Goal: Communication & Community: Answer question/provide support

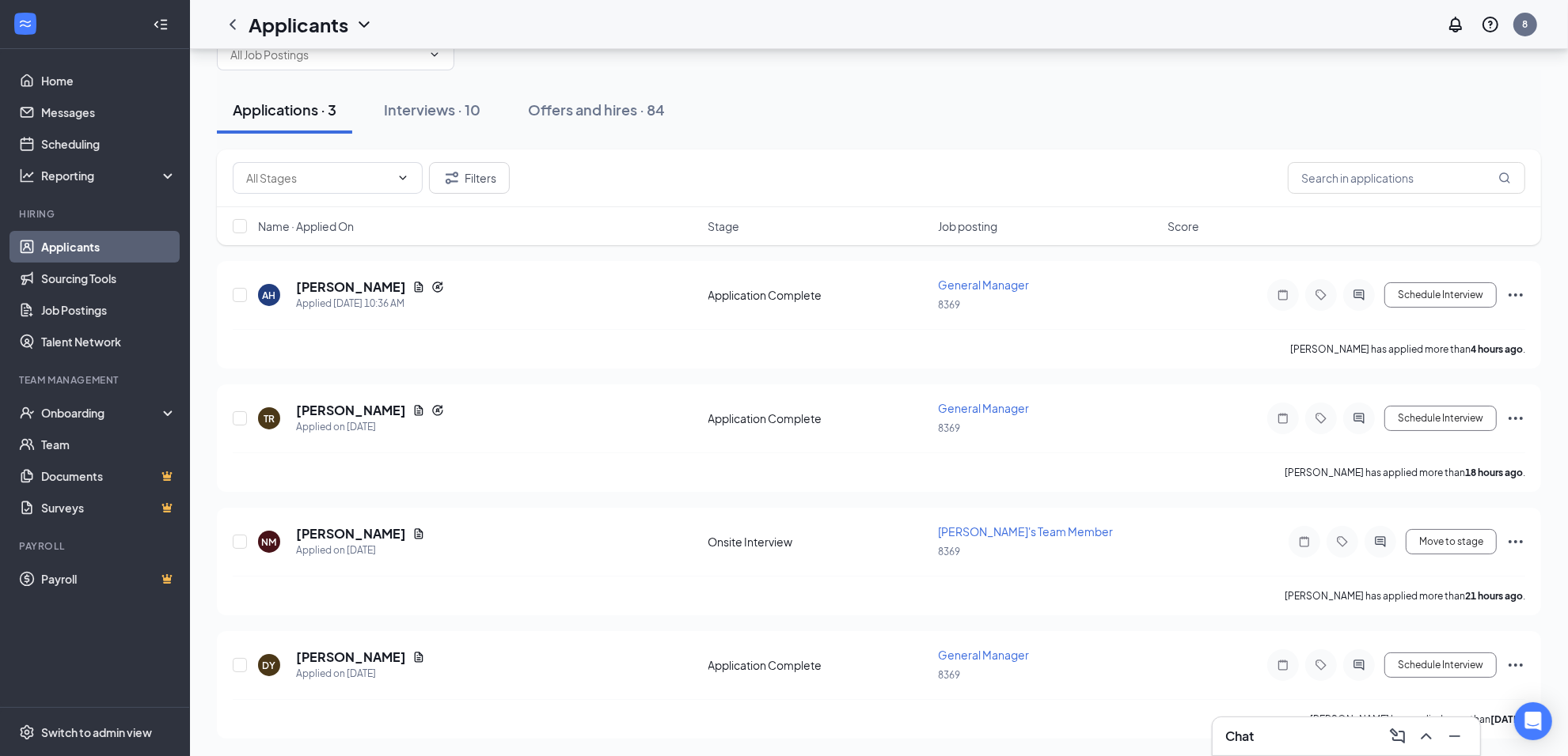
scroll to position [45, 0]
click at [445, 112] on div "Interviews · 10" at bounding box center [431, 109] width 96 height 20
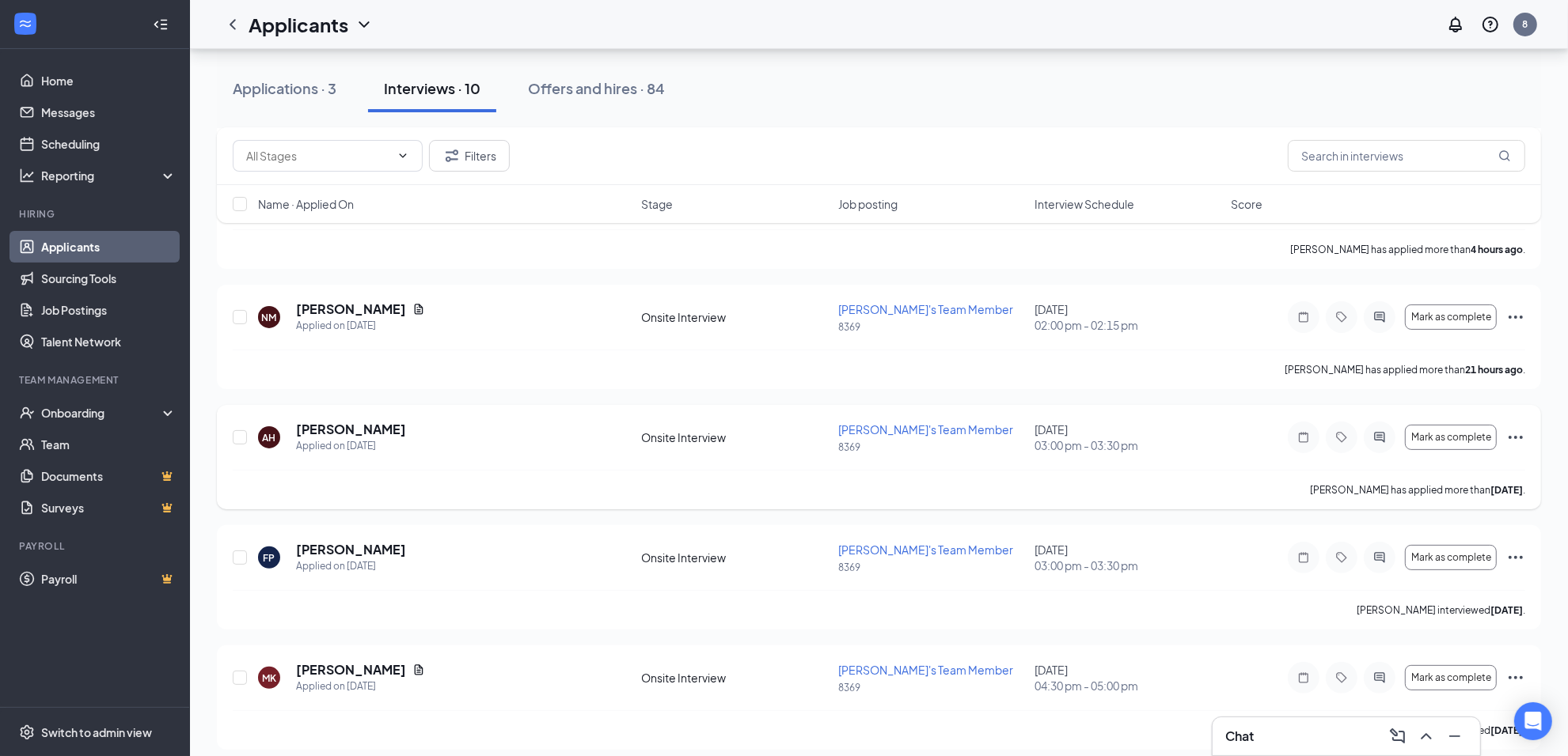
scroll to position [297, 0]
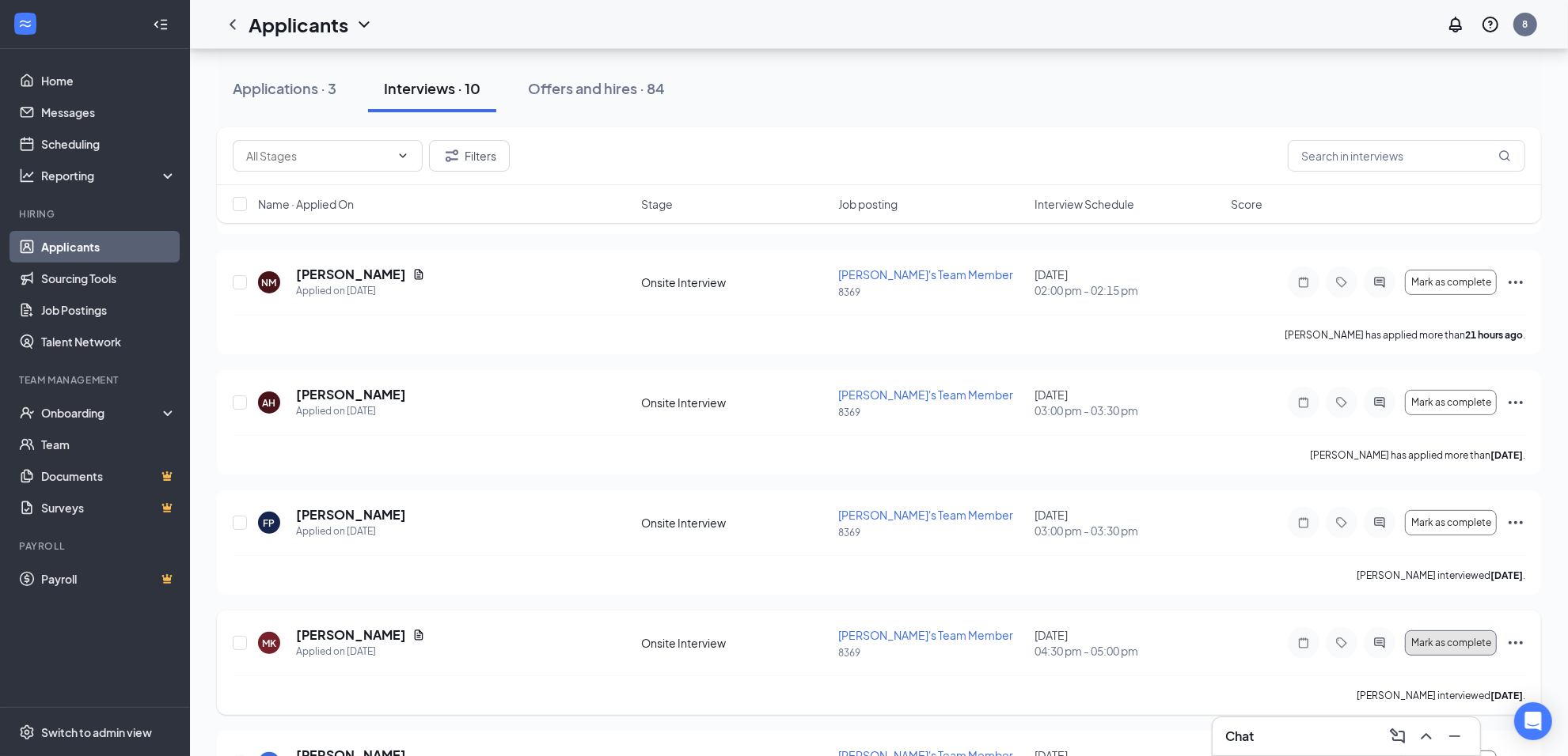
click at [1475, 641] on span "Mark as complete" at bounding box center [1451, 643] width 79 height 11
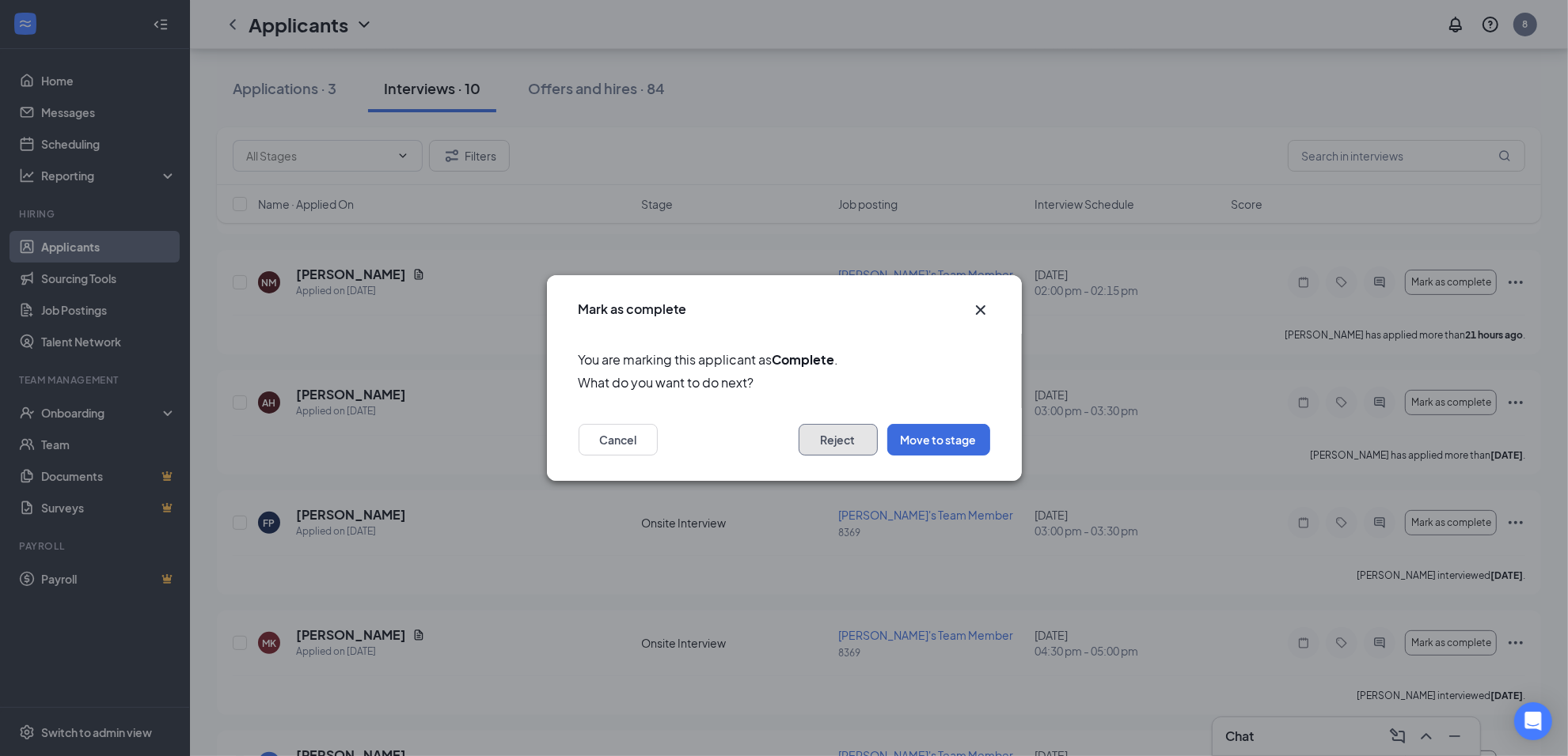
click at [824, 441] on button "Reject" at bounding box center [839, 440] width 79 height 32
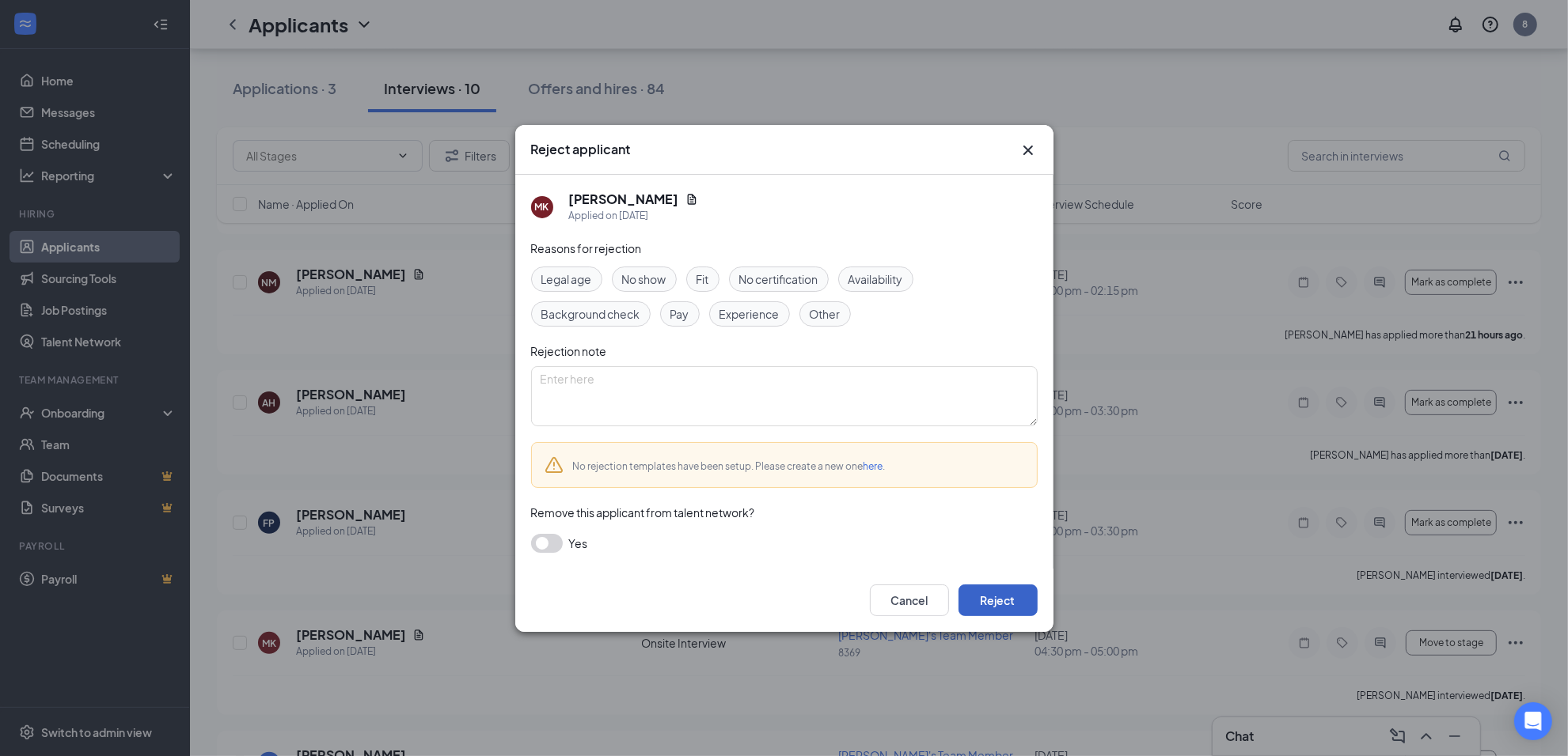
click at [999, 591] on button "Reject" at bounding box center [998, 601] width 79 height 32
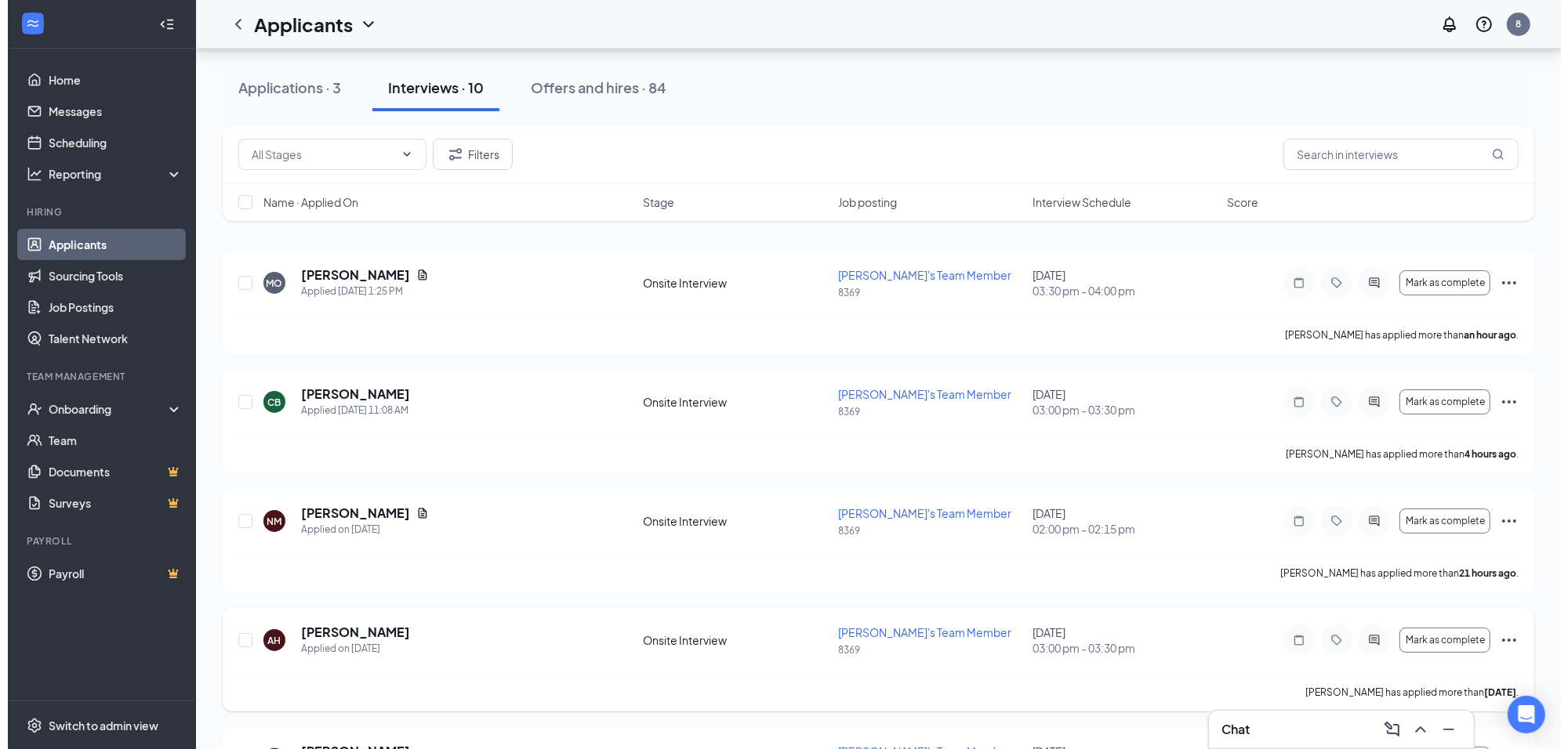
scroll to position [98, 0]
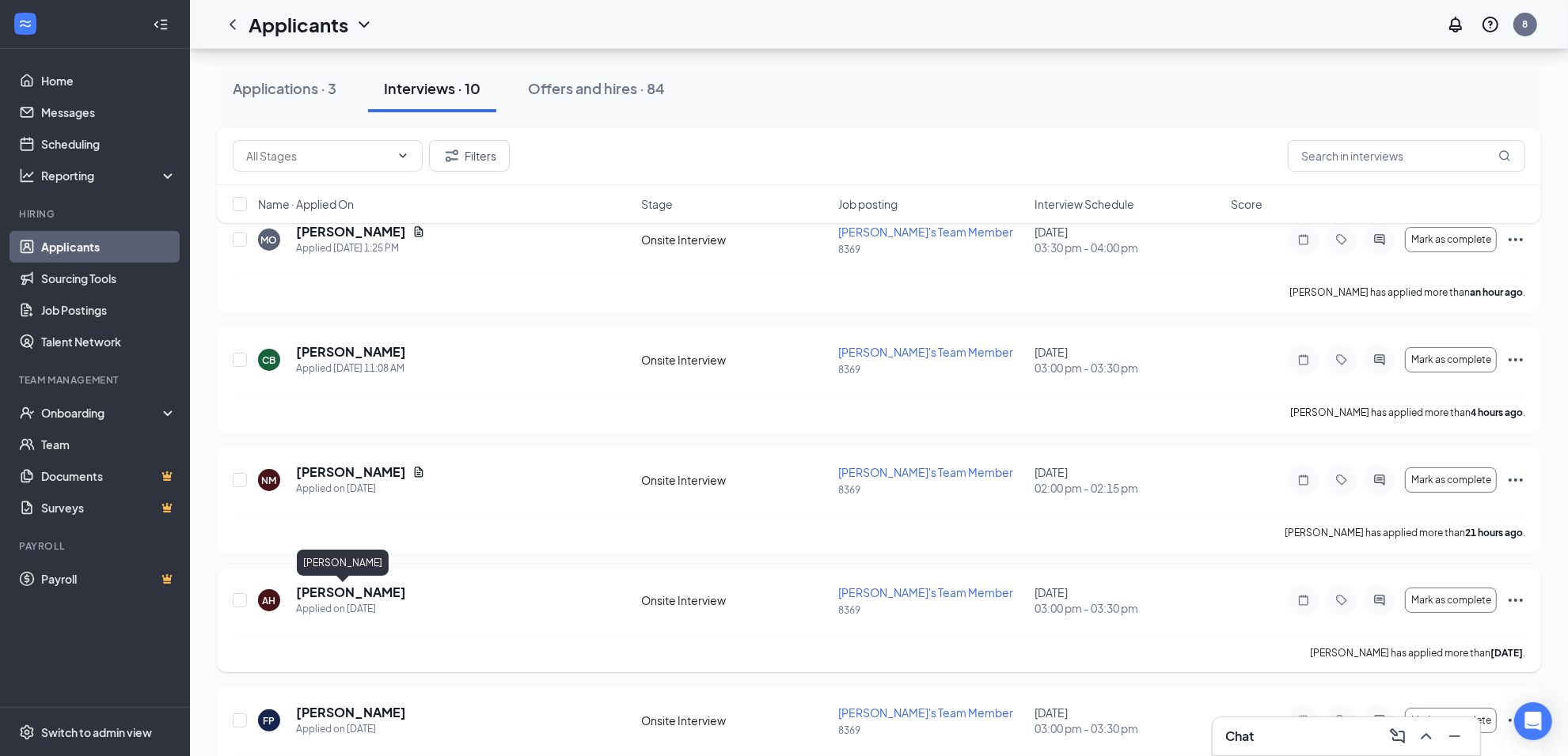
click at [325, 589] on h5 "[PERSON_NAME]" at bounding box center [351, 593] width 110 height 18
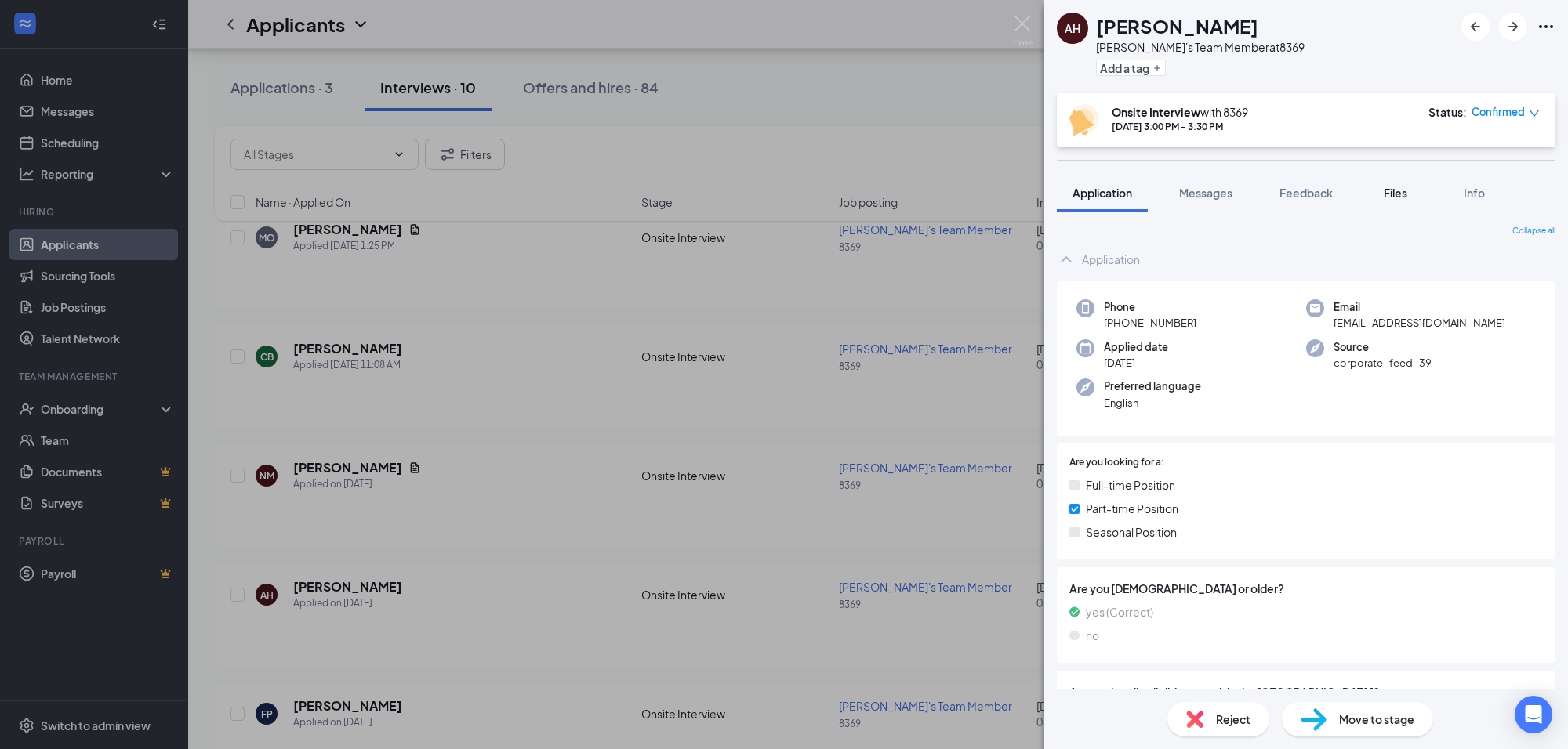
drag, startPoint x: 1204, startPoint y: 195, endPoint x: 1374, endPoint y: 194, distance: 170.0
click at [1204, 194] on span "Messages" at bounding box center [1206, 193] width 53 height 14
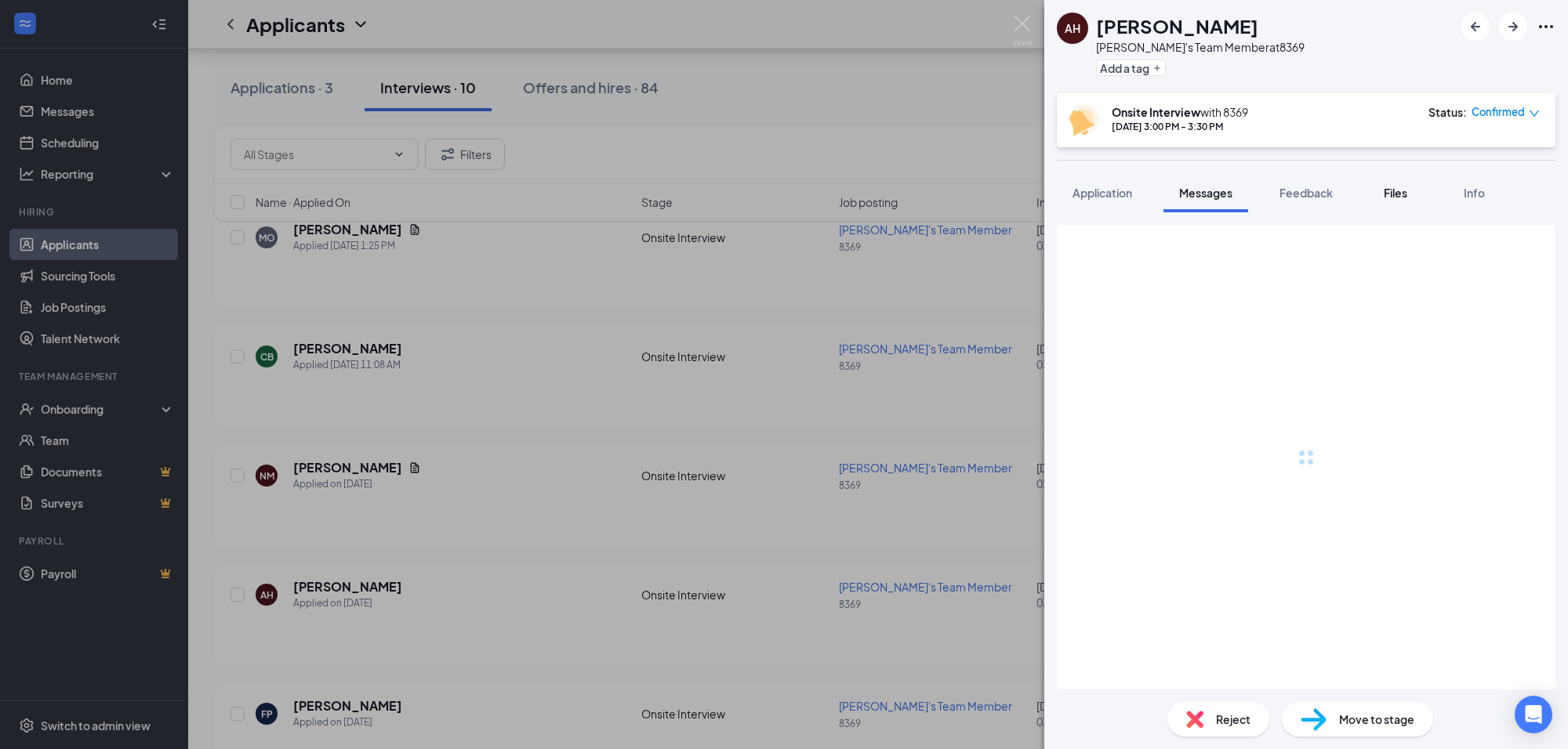
click at [1404, 190] on span "Files" at bounding box center [1396, 193] width 24 height 14
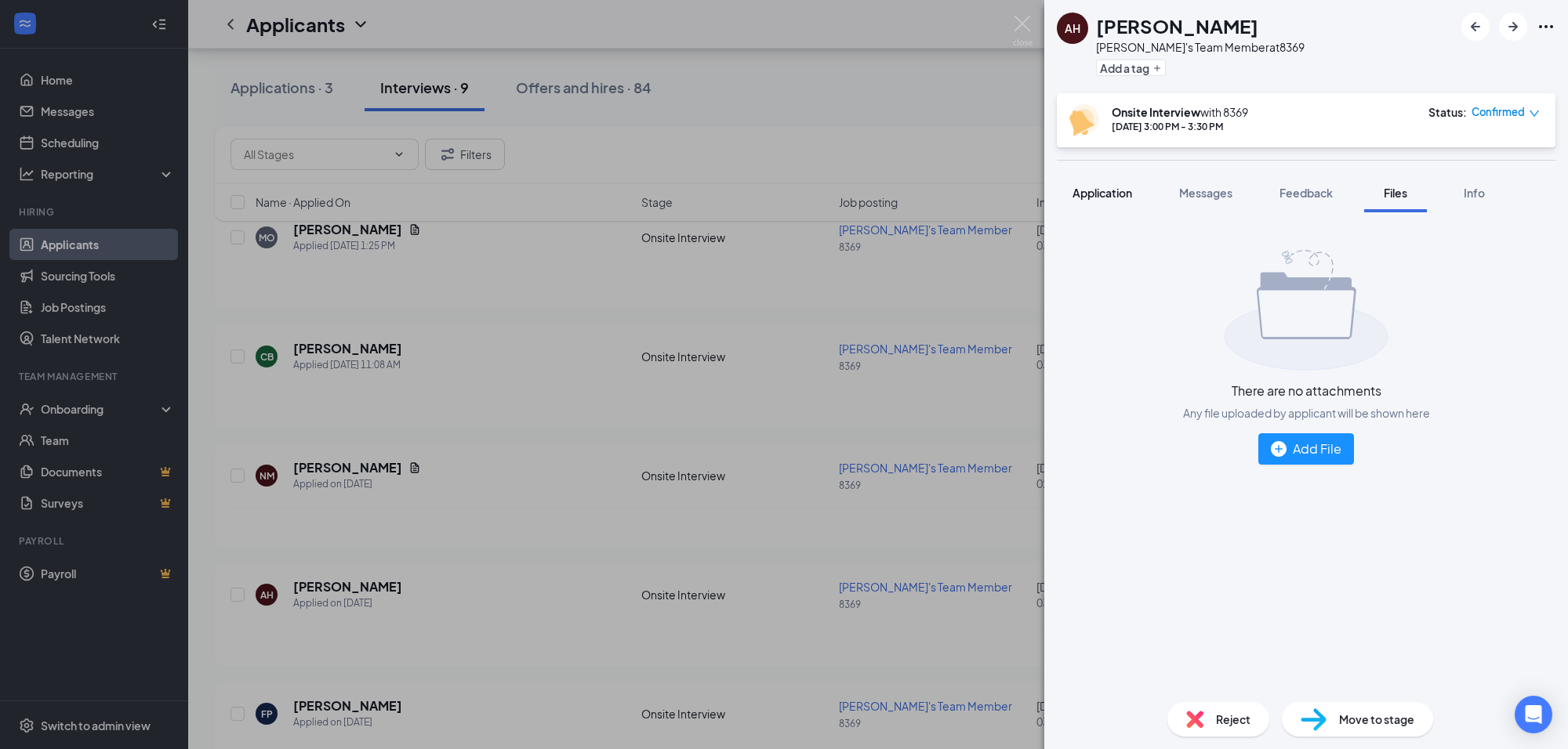
click at [1084, 191] on span "Application" at bounding box center [1102, 193] width 60 height 14
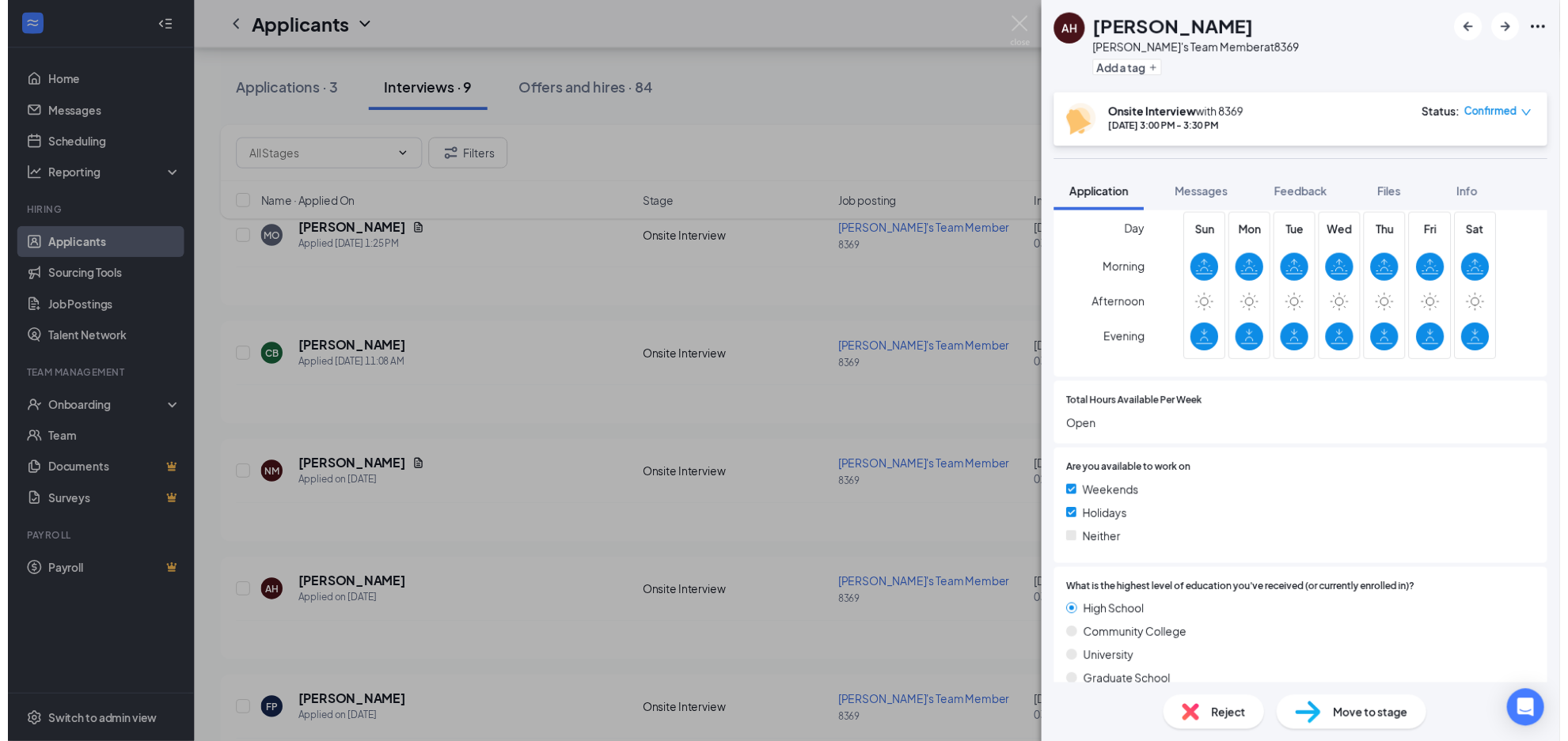
scroll to position [593, 0]
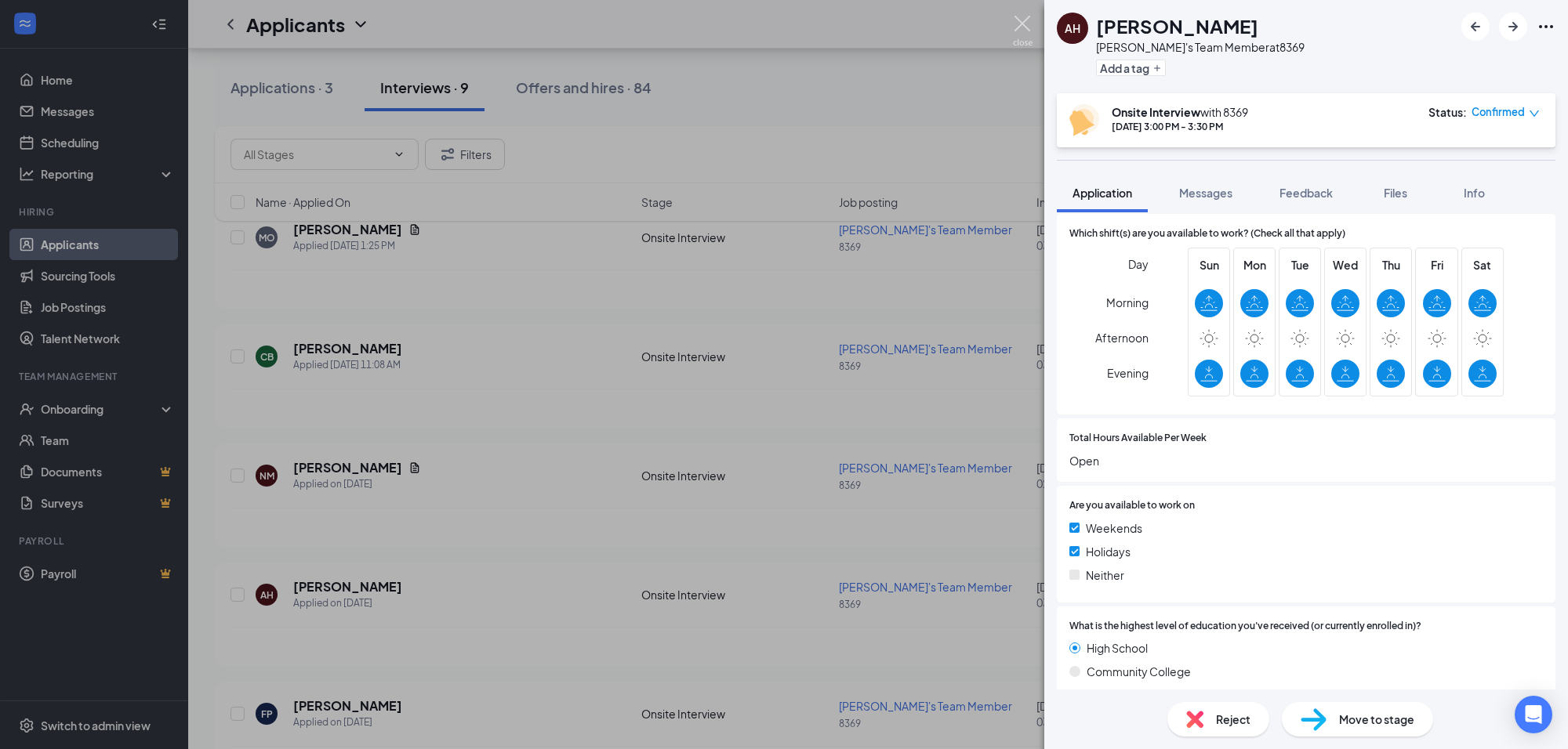
click at [1027, 31] on img at bounding box center [1023, 31] width 20 height 31
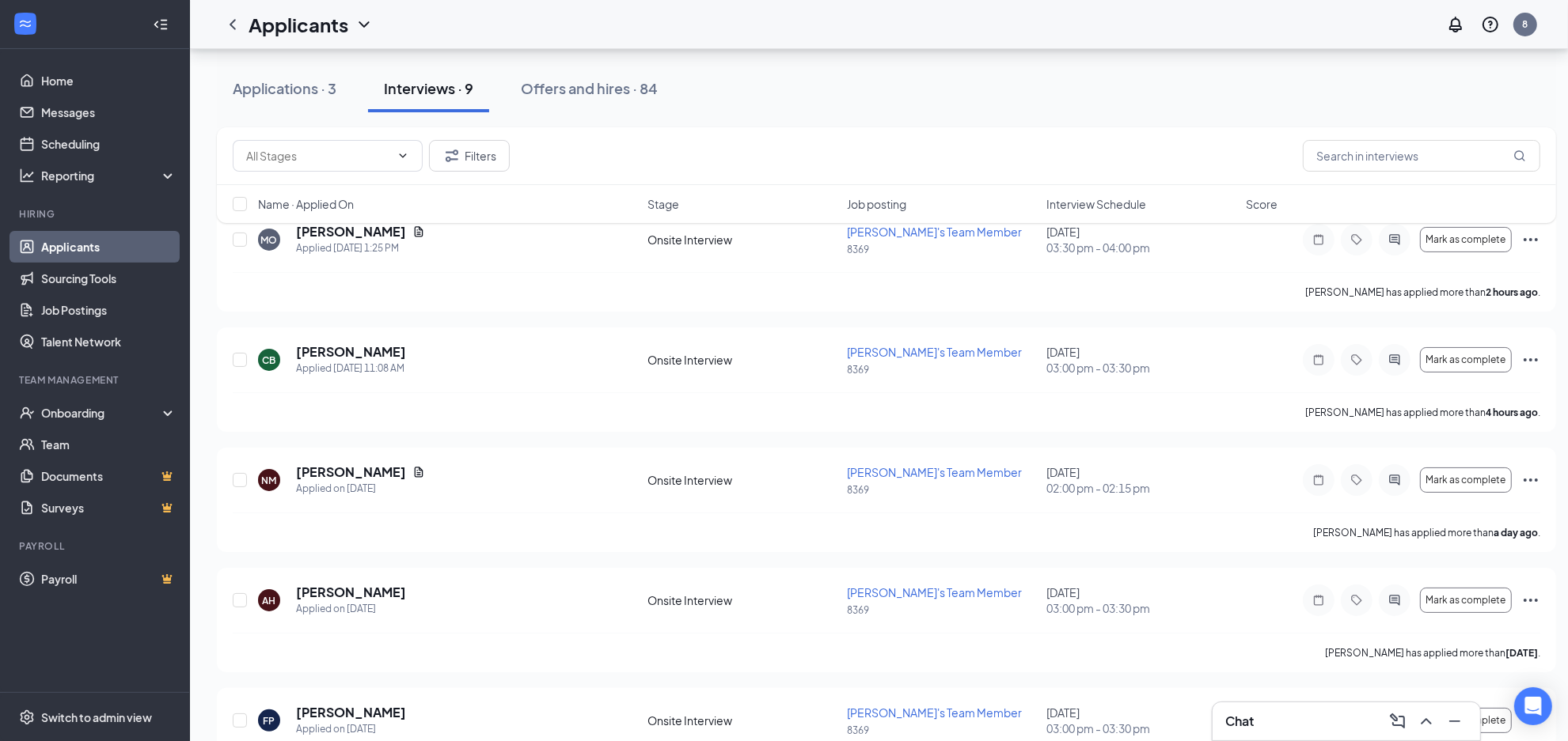
click at [1333, 729] on div "Chat" at bounding box center [1346, 721] width 242 height 25
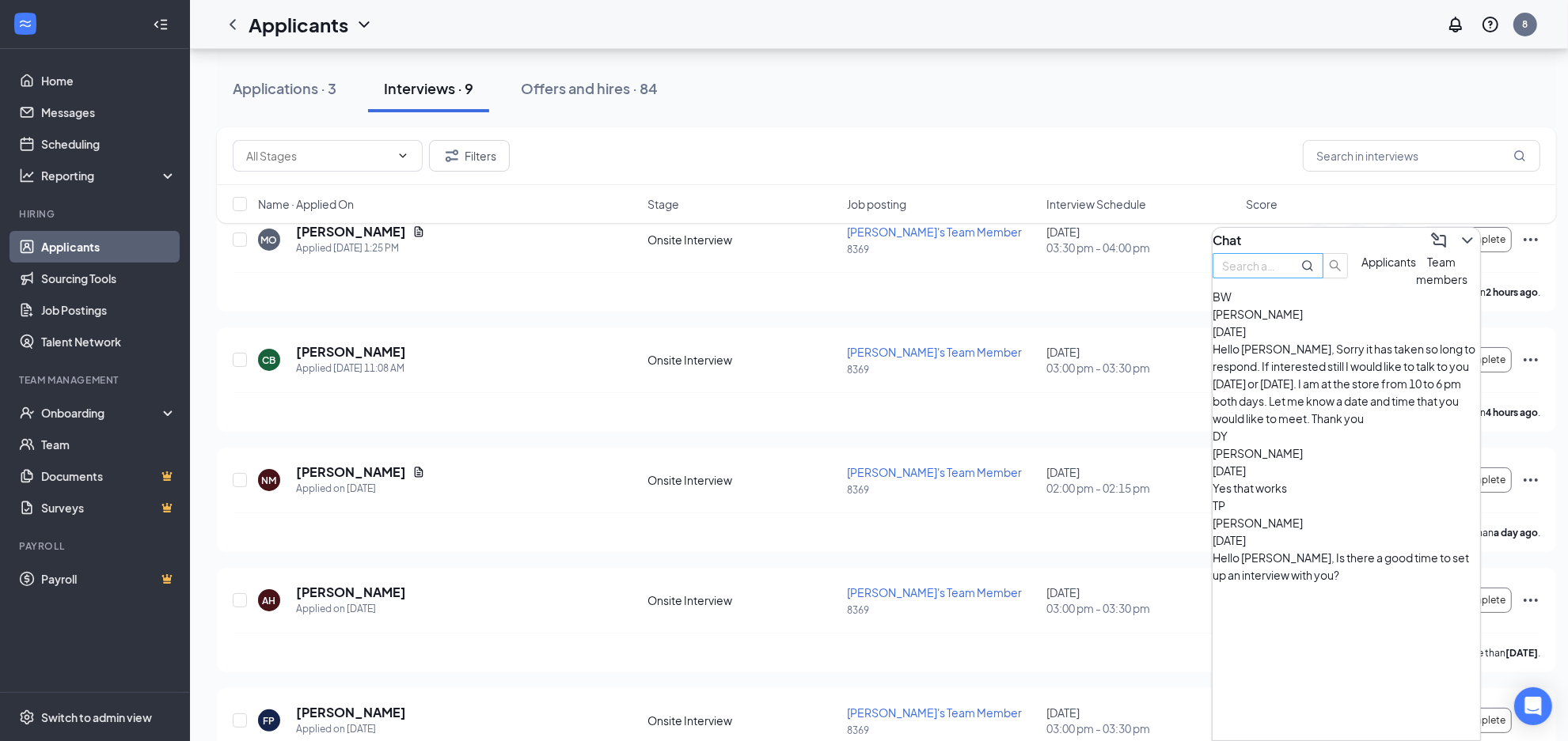
click at [1279, 274] on input "text" at bounding box center [1250, 266] width 57 height 18
type input "a"
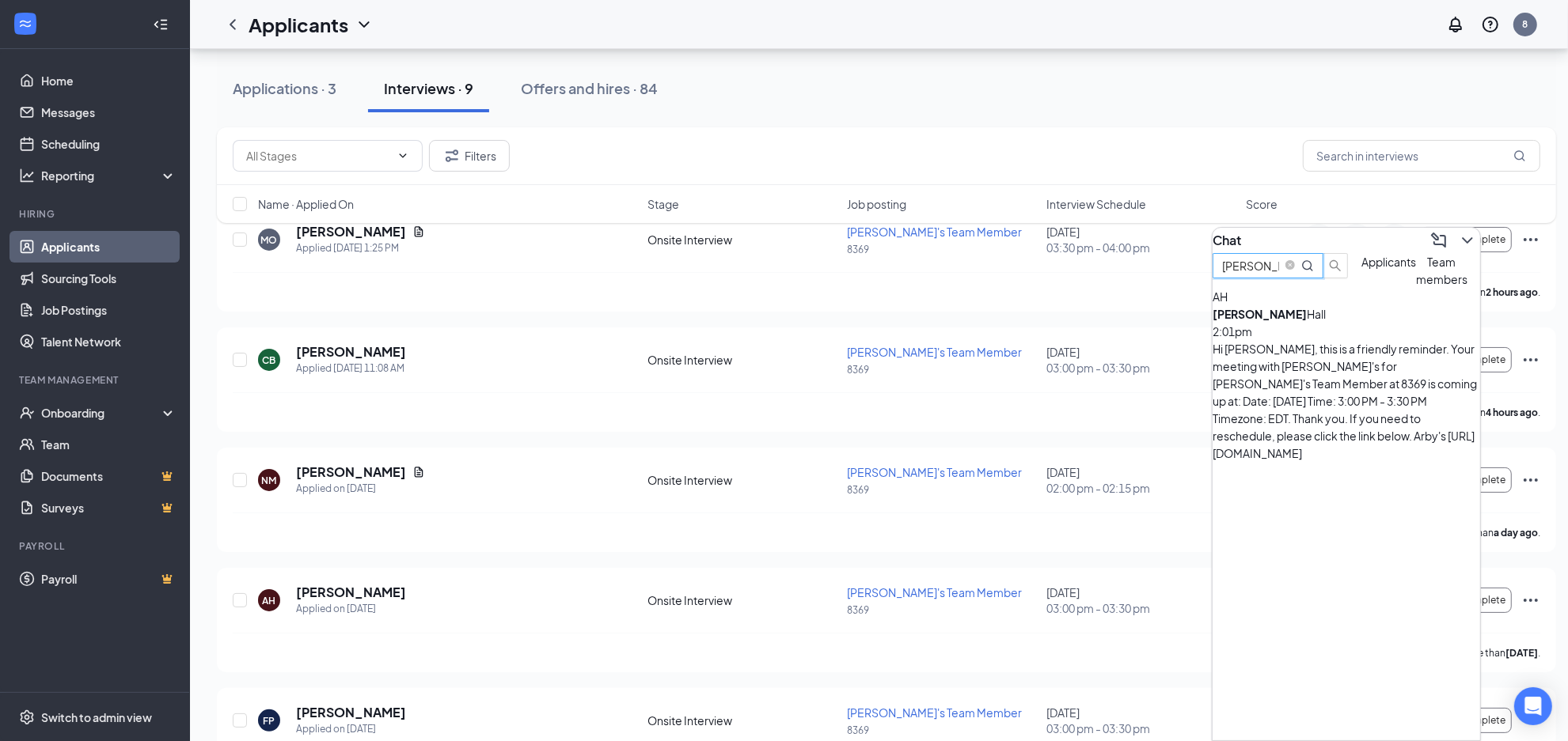
type input "[PERSON_NAME]"
click at [1324, 340] on div "[PERSON_NAME] 2:01pm" at bounding box center [1345, 322] width 267 height 35
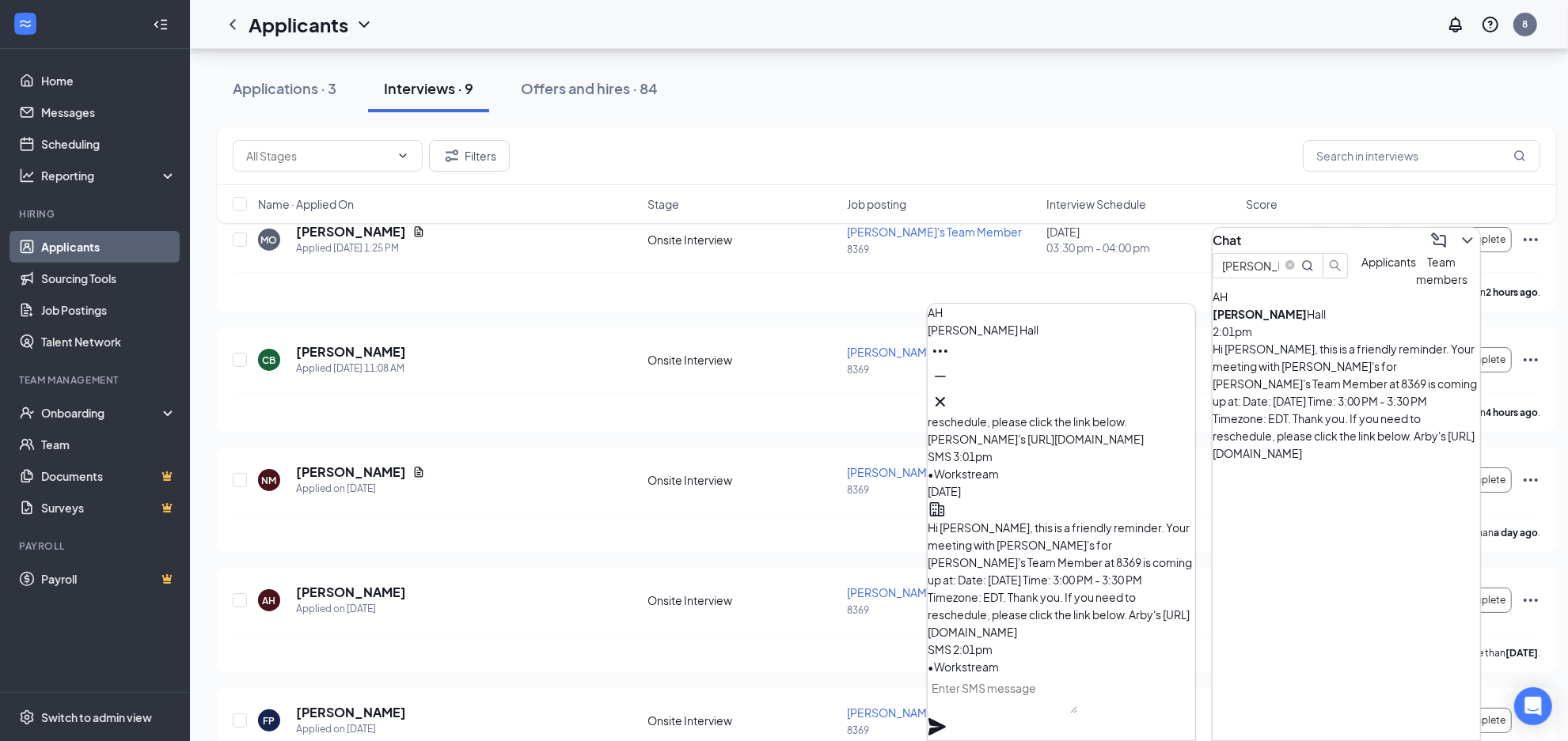
click at [1033, 709] on textarea at bounding box center [1002, 694] width 150 height 38
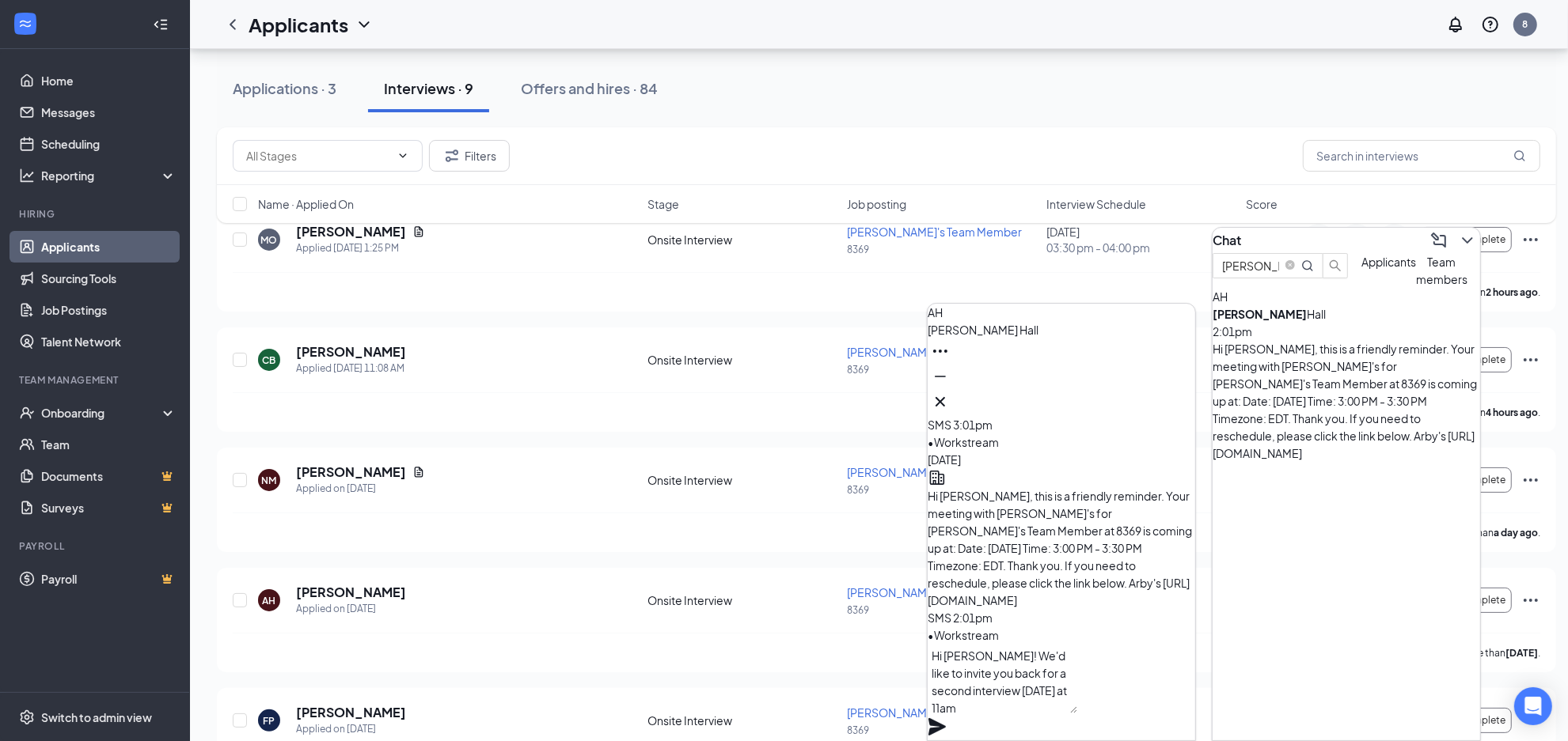
type textarea "Hi [PERSON_NAME]! We'd like to invite you back for a second interview [DATE] at…"
click at [946, 718] on icon "Plane" at bounding box center [937, 727] width 18 height 18
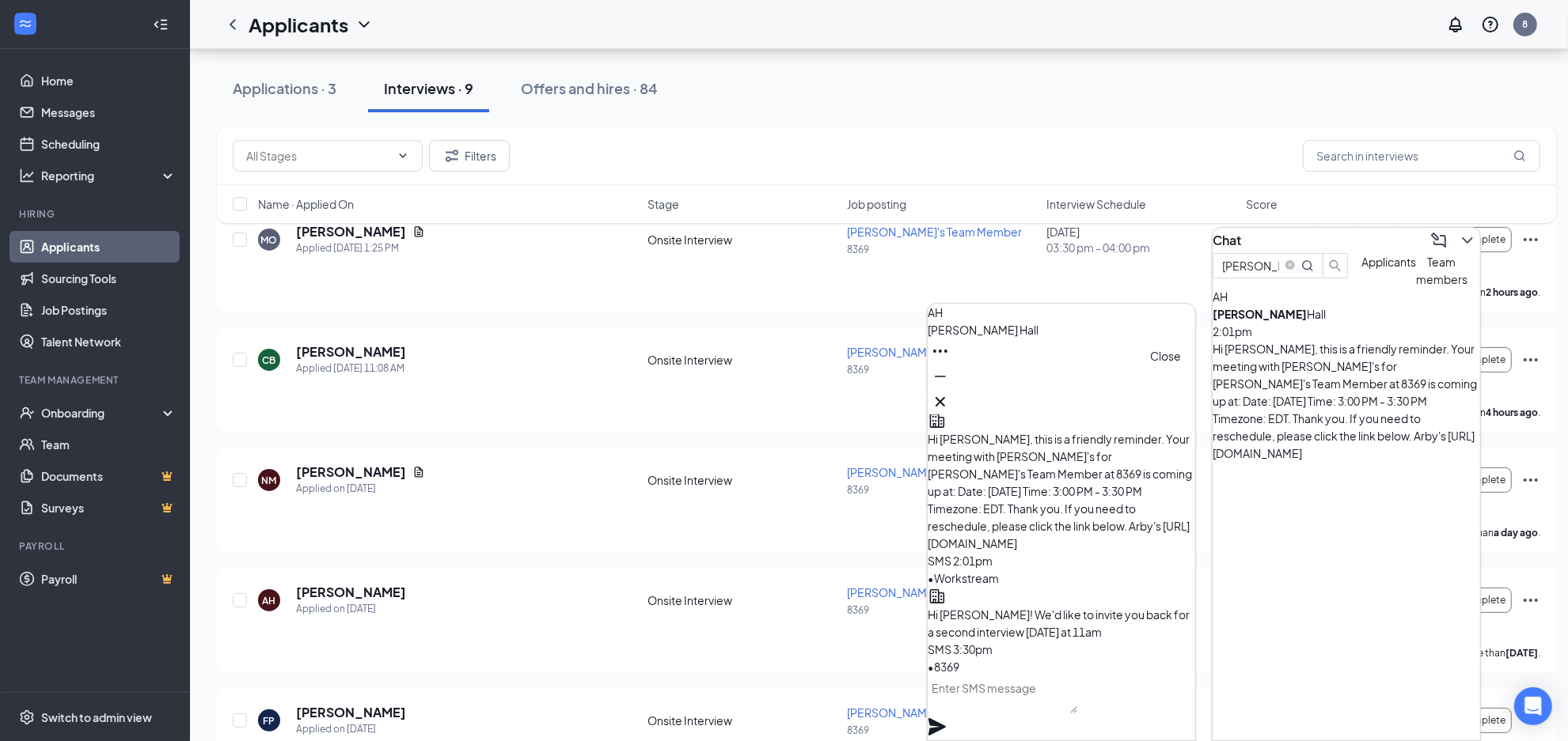
click at [950, 392] on icon "Cross" at bounding box center [940, 401] width 19 height 19
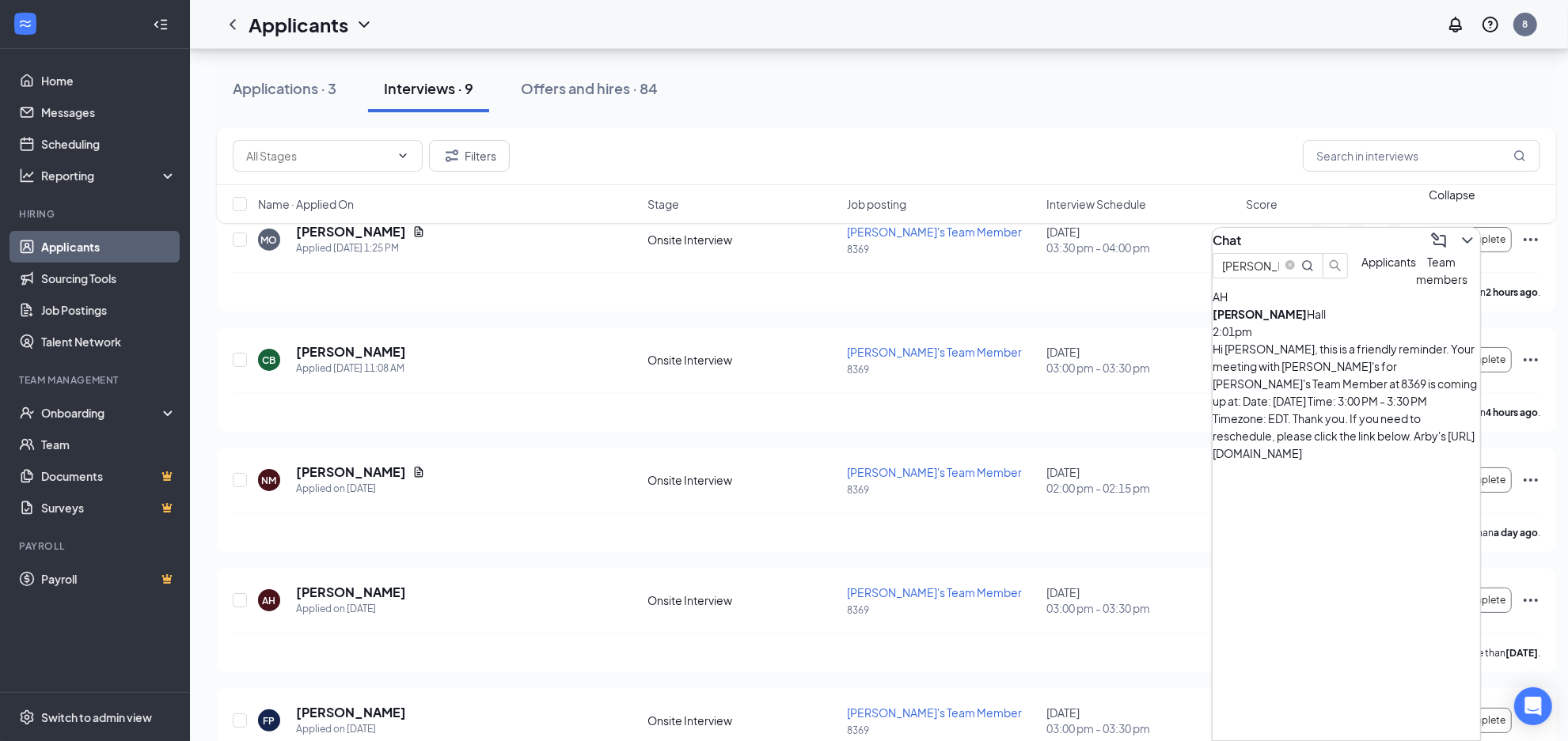
click at [1458, 239] on icon "ChevronDown" at bounding box center [1467, 240] width 19 height 19
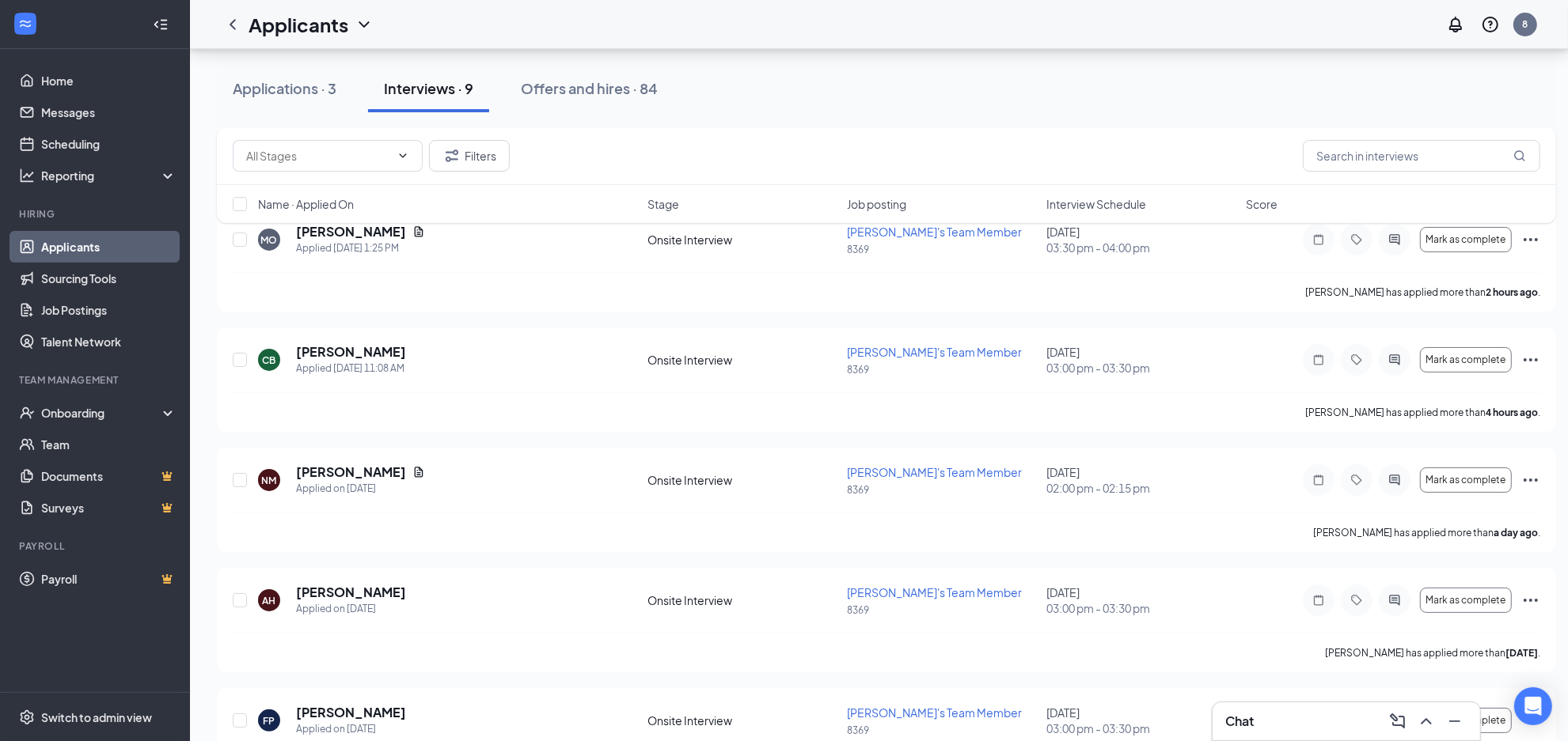
click at [1278, 725] on div "Chat" at bounding box center [1346, 721] width 242 height 25
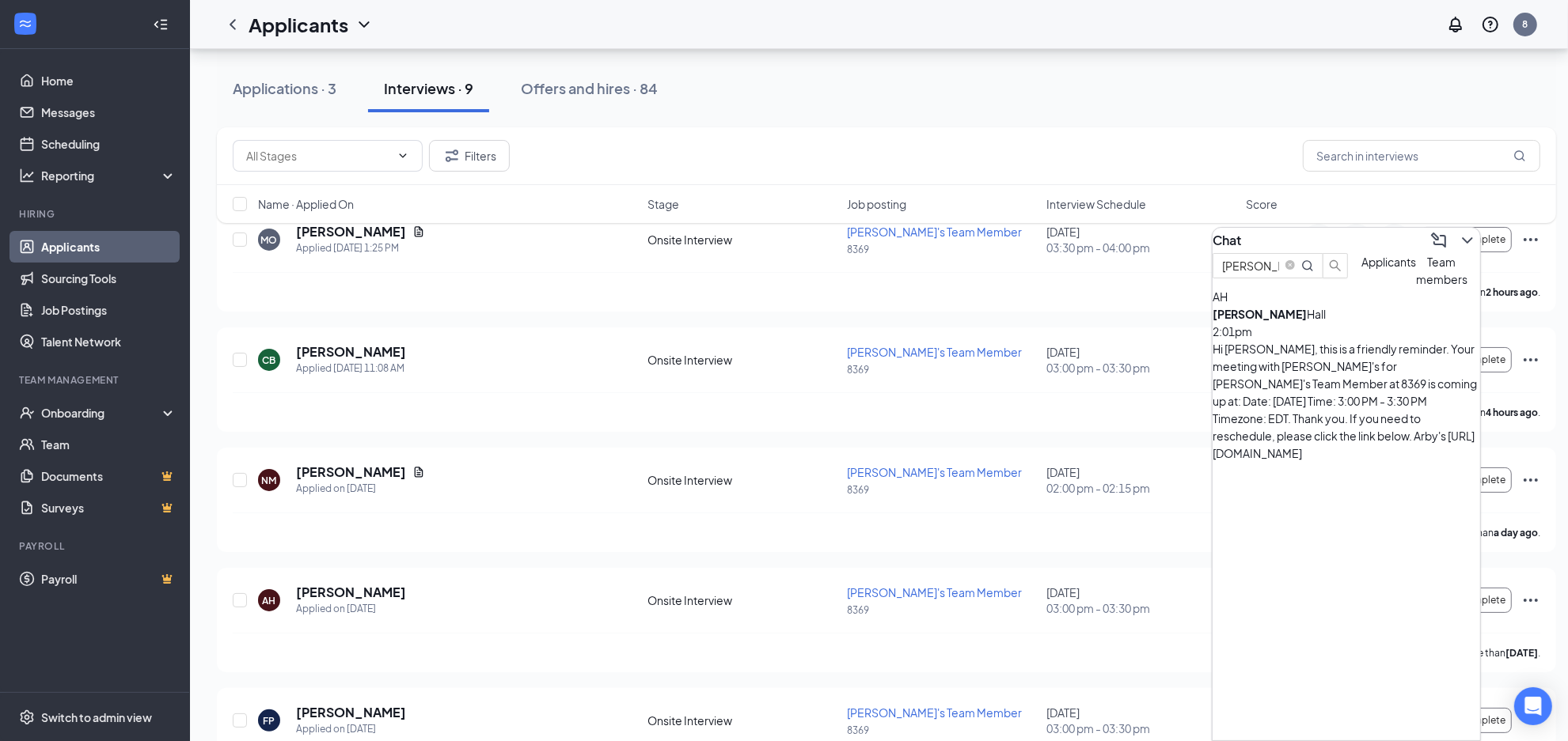
click at [1326, 375] on div "Hi [PERSON_NAME], this is a friendly reminder. Your meeting with [PERSON_NAME]'…" at bounding box center [1345, 400] width 267 height 122
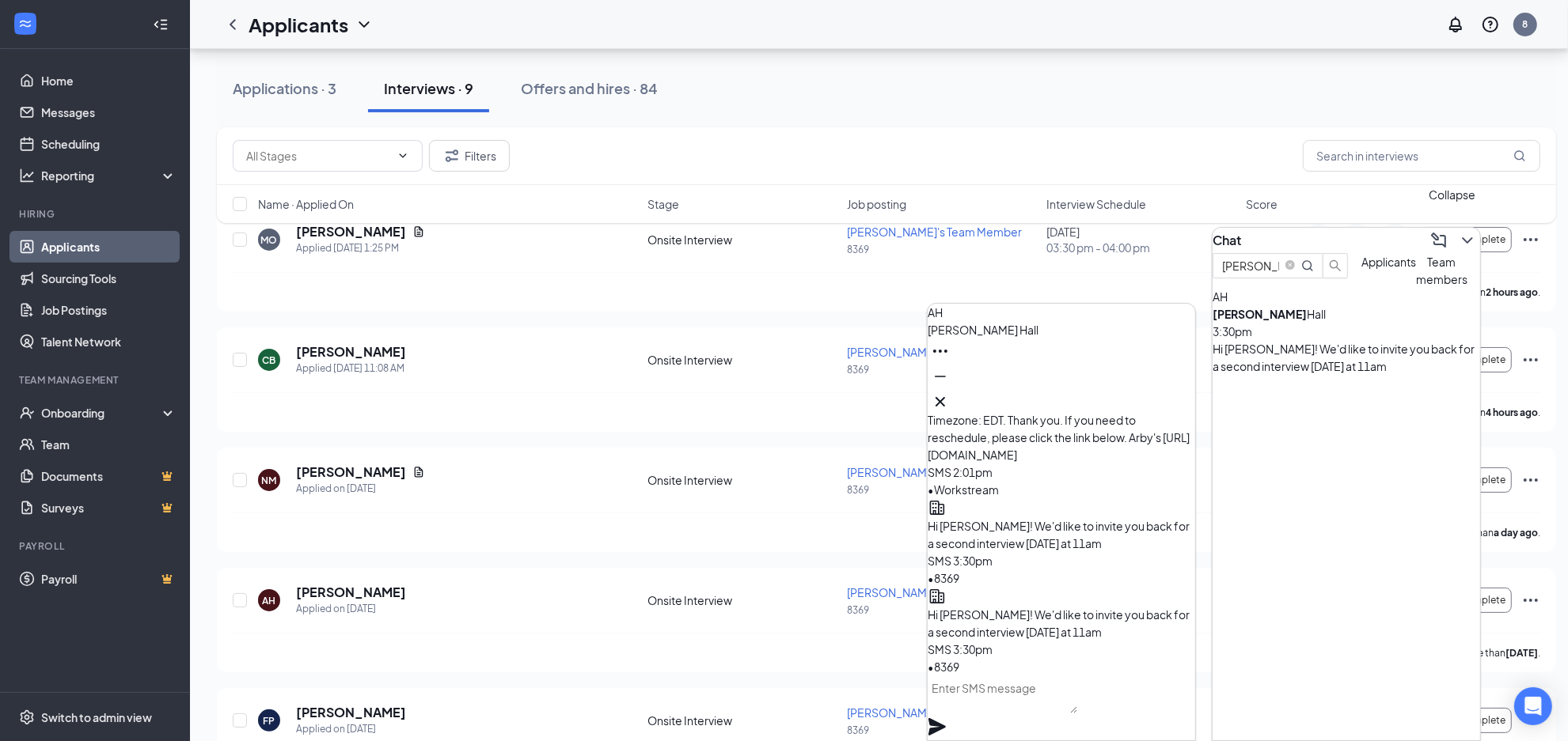
click at [1461, 231] on icon "ChevronDown" at bounding box center [1467, 240] width 19 height 19
